Goal: Check status: Check status

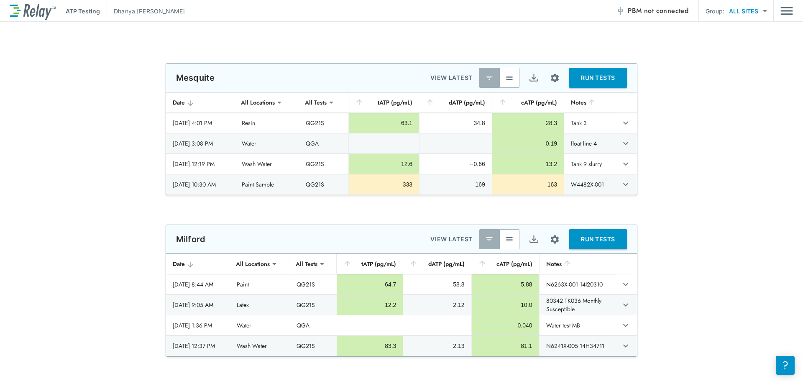
scroll to position [460, 0]
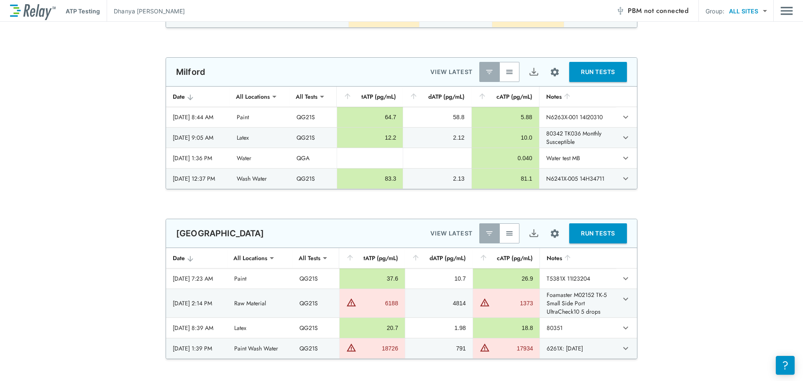
click at [504, 55] on div "**********" at bounding box center [401, 144] width 803 height 1164
click at [507, 68] on img "button" at bounding box center [509, 72] width 8 height 8
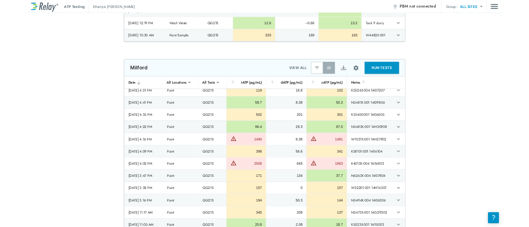
scroll to position [627, 0]
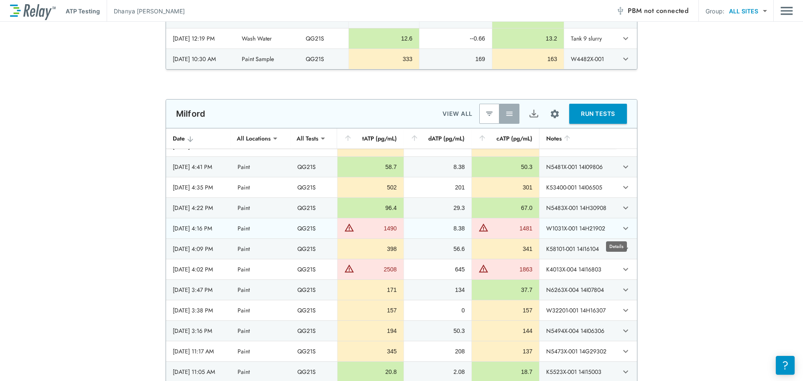
click at [623, 229] on icon "expand row" at bounding box center [625, 228] width 5 height 3
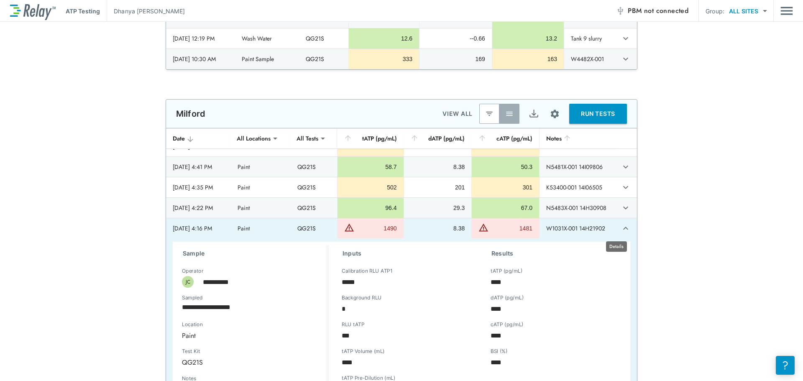
type textarea "*"
click at [621, 231] on icon "expand row" at bounding box center [626, 228] width 10 height 10
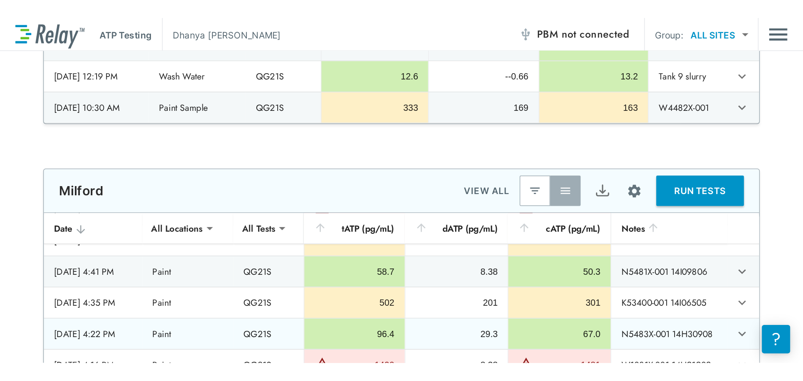
scroll to position [669, 0]
